Goal: Navigation & Orientation: Find specific page/section

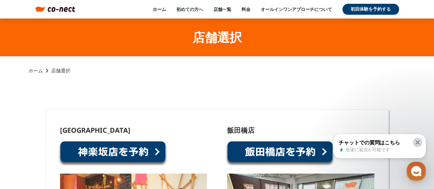
click at [418, 142] on icon at bounding box center [418, 142] width 4 height 4
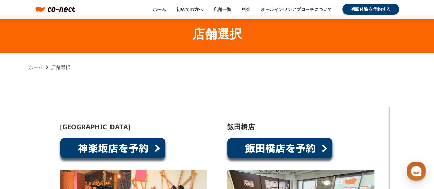
scroll to position [69, 0]
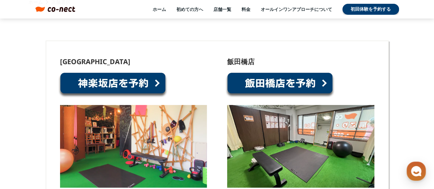
click at [116, 83] on link at bounding box center [113, 85] width 110 height 26
click at [158, 11] on link "ホーム" at bounding box center [159, 9] width 13 height 6
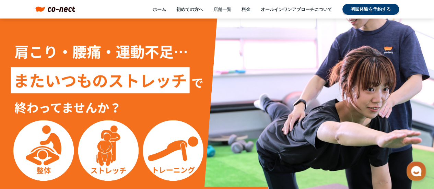
click at [216, 7] on link "店舗一覧" at bounding box center [223, 9] width 18 height 6
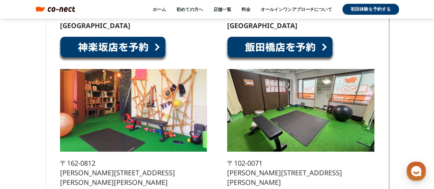
scroll to position [91, 0]
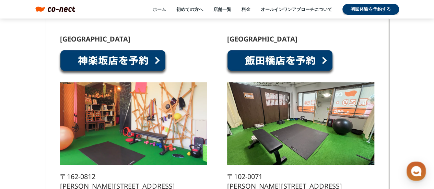
click at [154, 8] on link "ホーム" at bounding box center [159, 9] width 13 height 6
